Goal: Find specific page/section: Find specific page/section

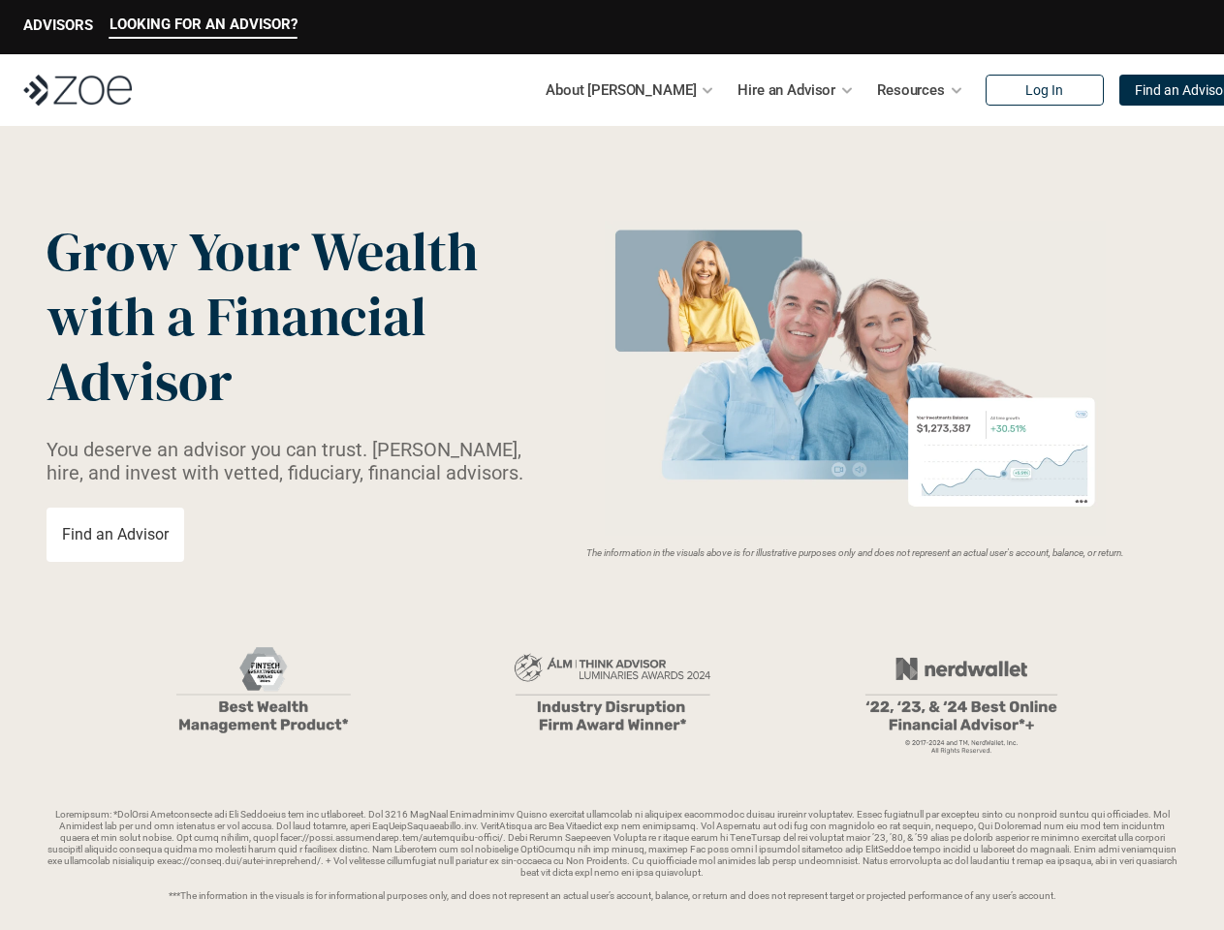
click at [611, 465] on img at bounding box center [855, 378] width 517 height 315
click at [203, 27] on p "LOOKING FOR AN ADVISOR?" at bounding box center [204, 24] width 188 height 17
click at [58, 27] on p "ADVISORS" at bounding box center [58, 24] width 70 height 17
